Goal: Find contact information: Find contact information

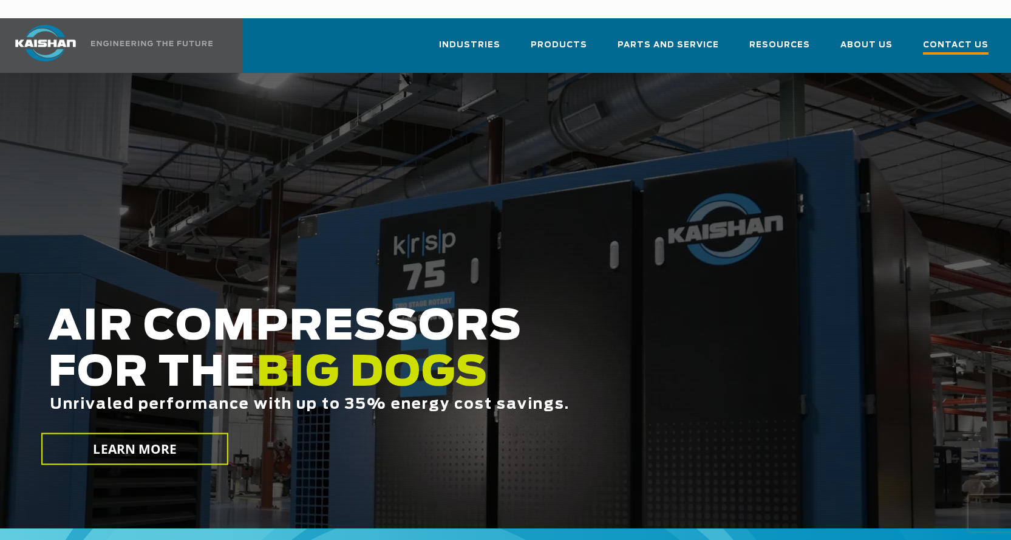
click at [939, 38] on span "Contact Us" at bounding box center [956, 46] width 66 height 16
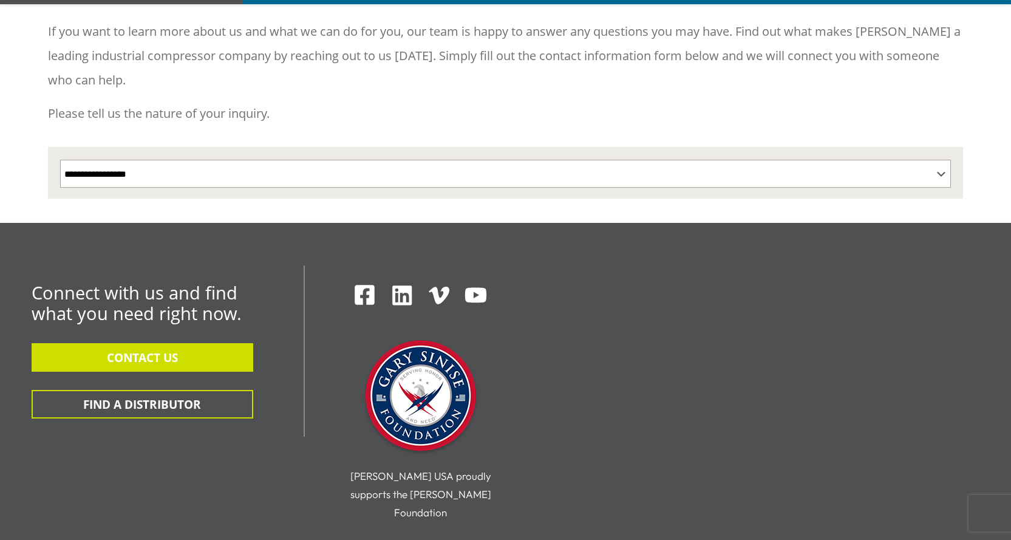
scroll to position [243, 0]
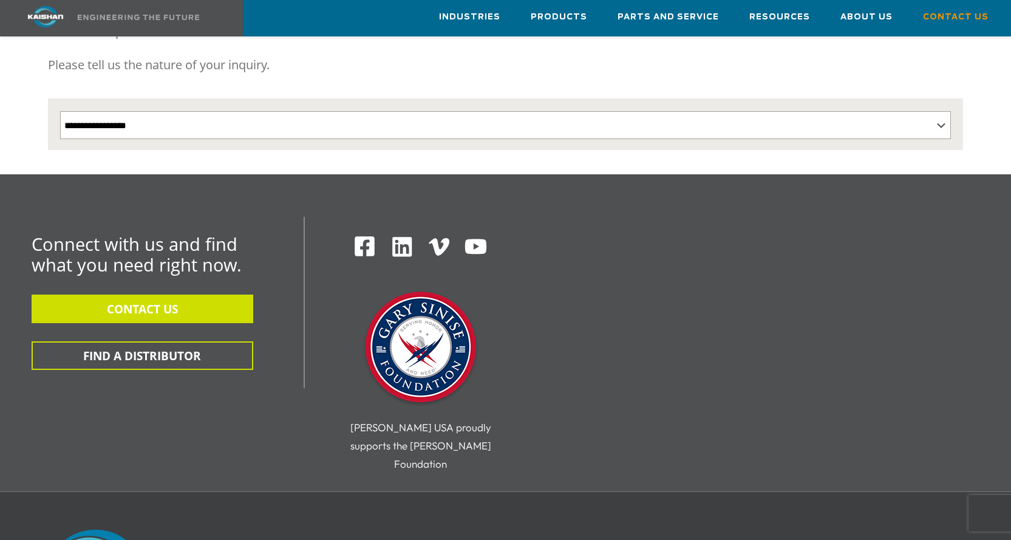
click at [141, 294] on button "CONTACT US" at bounding box center [143, 308] width 222 height 29
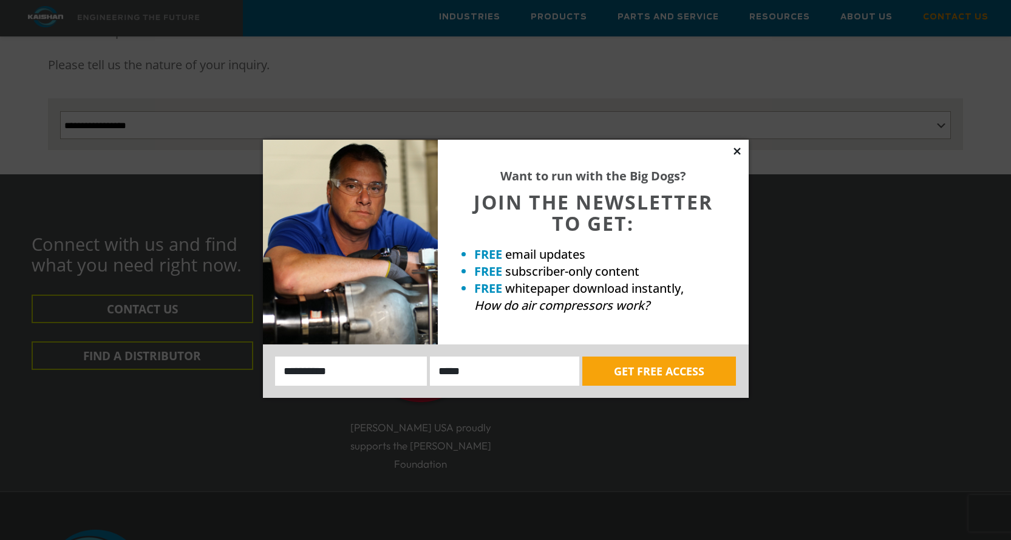
click at [733, 152] on icon at bounding box center [737, 151] width 11 height 11
